Goal: Information Seeking & Learning: Find specific fact

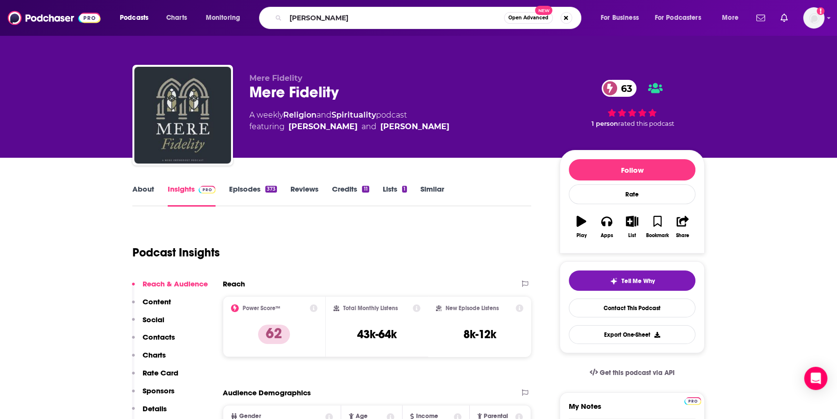
type input "[PERSON_NAME]"
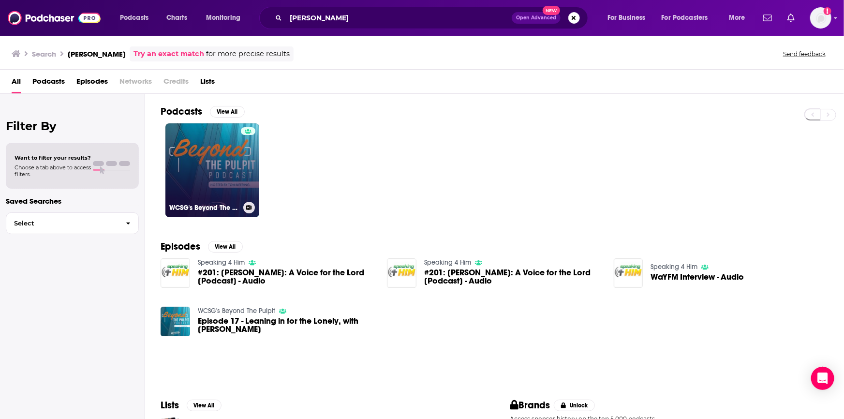
click at [233, 177] on link "WCSG's Beyond The Pulpit" at bounding box center [212, 170] width 94 height 94
